Goal: Information Seeking & Learning: Check status

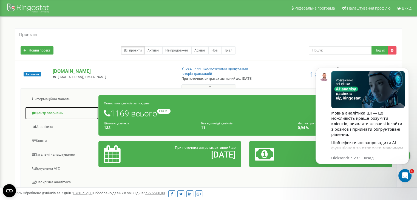
click at [54, 114] on link "Центр звернень" at bounding box center [62, 113] width 74 height 13
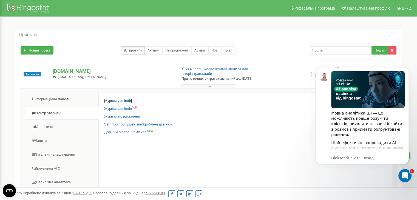
click at [121, 101] on link "Журнал дзвінків" at bounding box center [118, 100] width 28 height 5
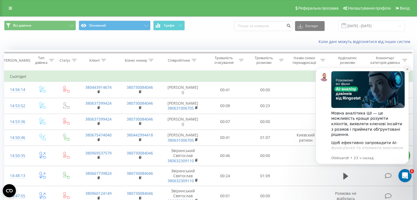
click at [407, 69] on icon "Dismiss notification" at bounding box center [407, 69] width 2 height 2
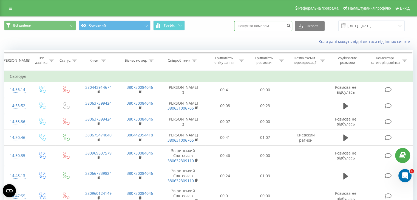
paste input "0972649732"
click at [258, 27] on input at bounding box center [263, 26] width 58 height 10
type input "0972649732"
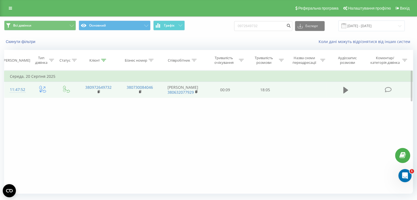
click at [344, 93] on icon at bounding box center [345, 90] width 5 height 7
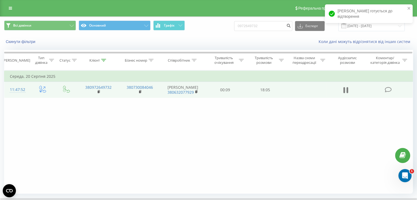
scroll to position [32, 0]
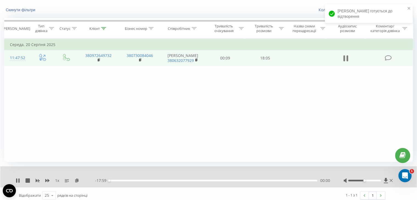
click at [346, 61] on icon at bounding box center [347, 58] width 2 height 6
click at [385, 180] on icon at bounding box center [385, 180] width 4 height 5
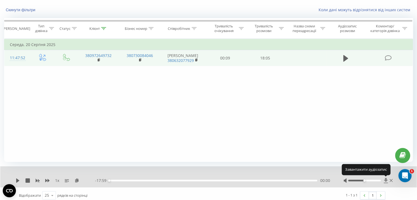
click at [384, 180] on icon at bounding box center [385, 180] width 4 height 5
